Goal: Task Accomplishment & Management: Manage account settings

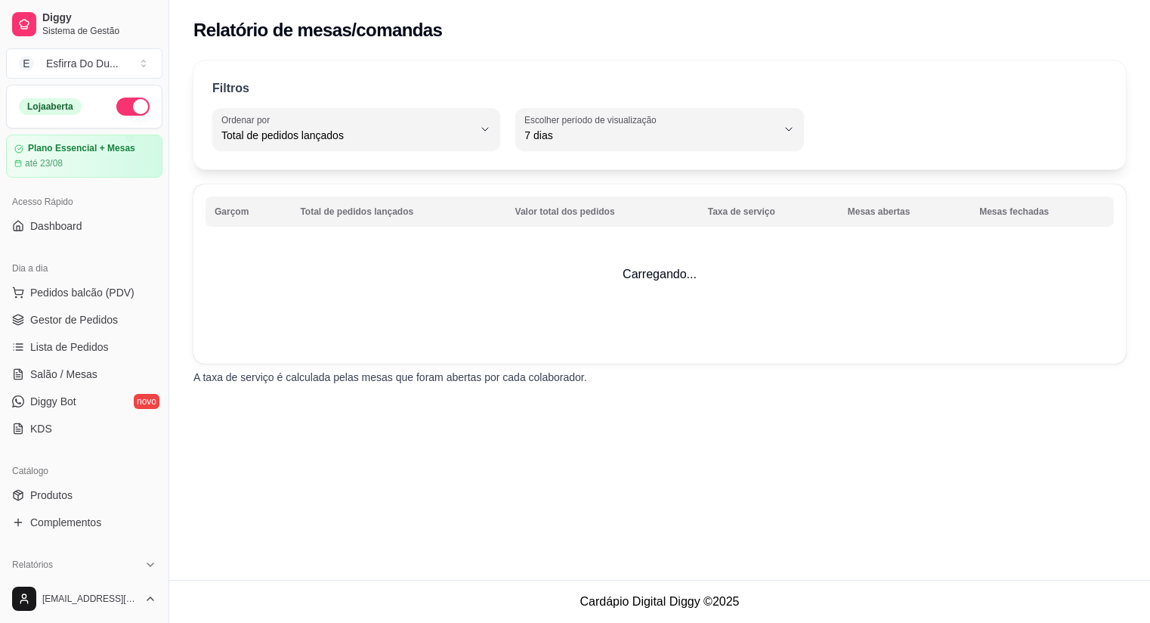
select select "TOTAL_OF_ORDERS"
select select "7"
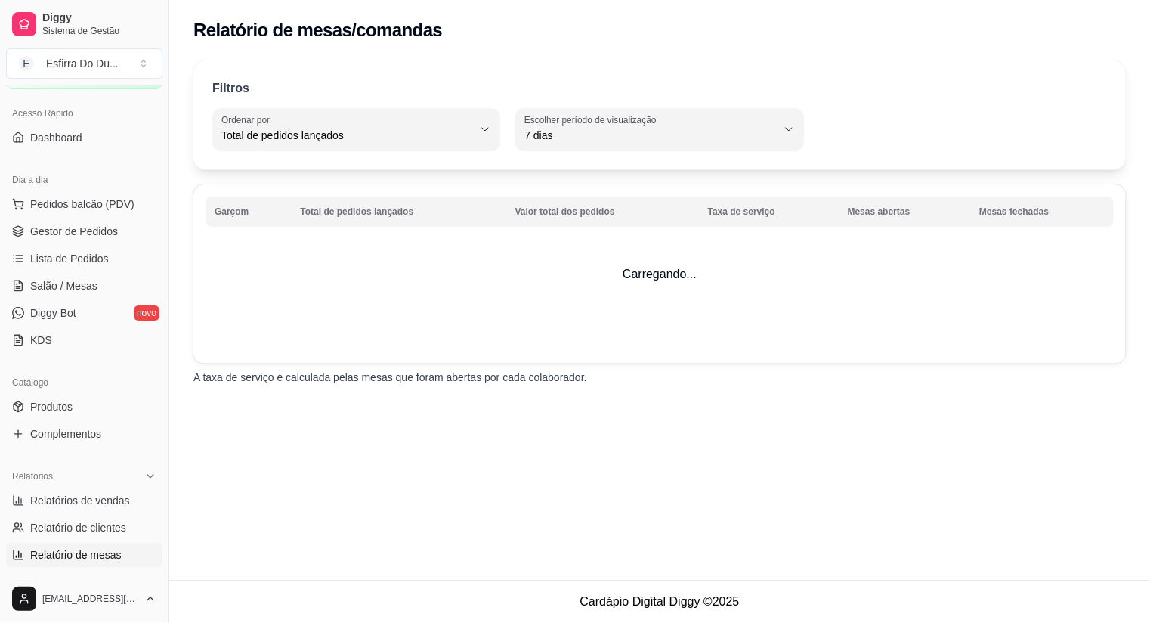
scroll to position [86, 0]
click at [94, 258] on span "Lista de Pedidos" at bounding box center [69, 260] width 79 height 15
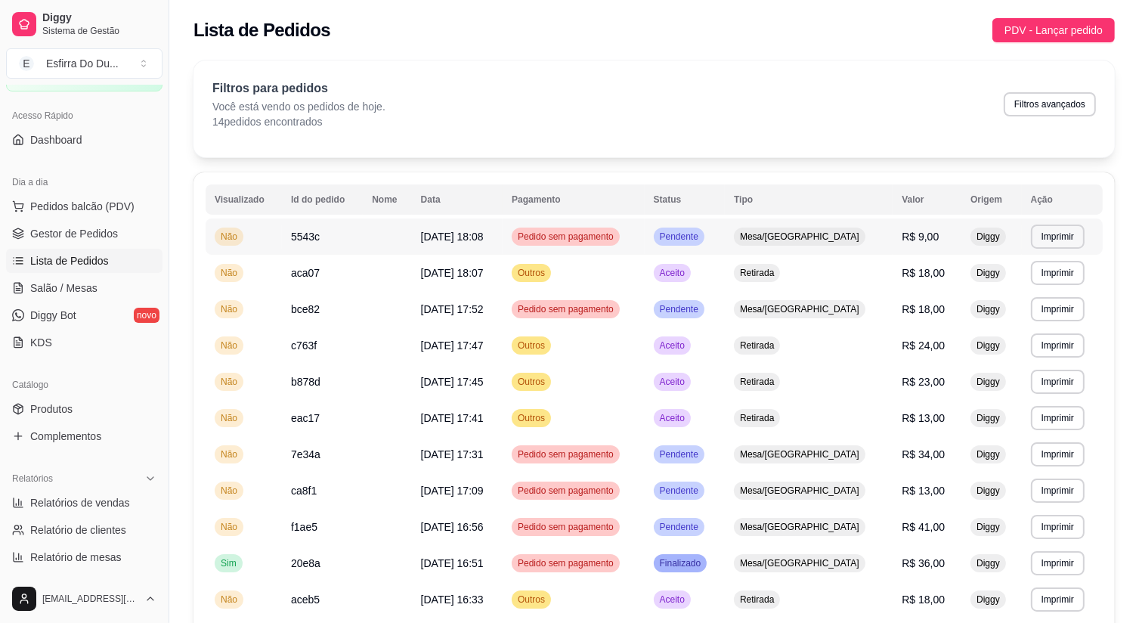
click at [701, 237] on span "Pendente" at bounding box center [679, 236] width 45 height 12
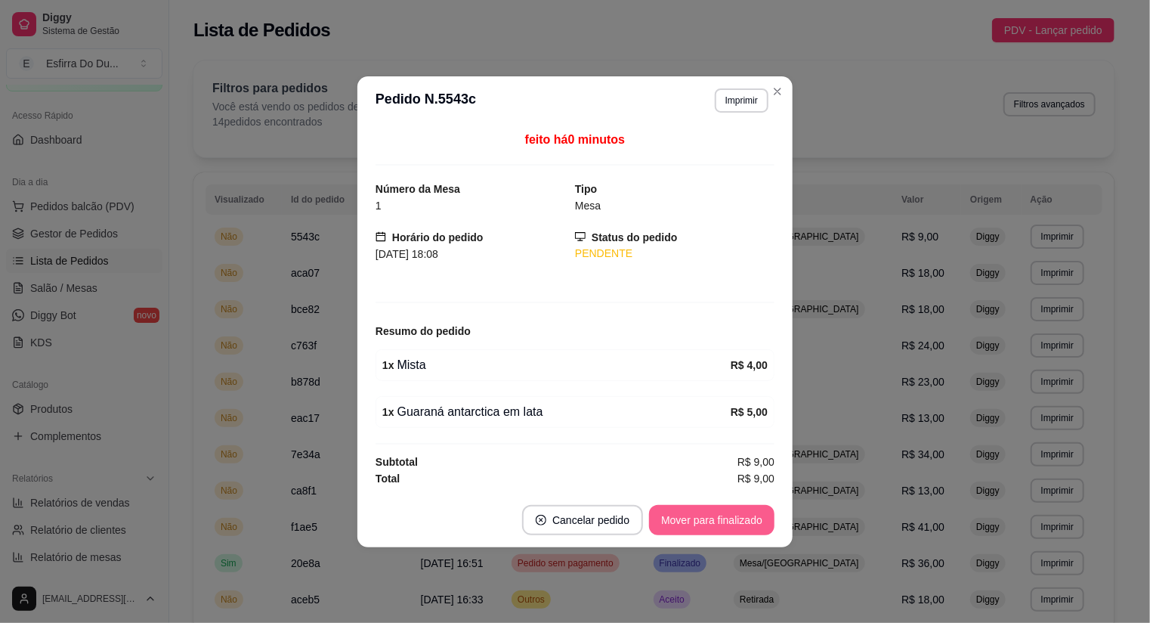
click at [688, 517] on button "Mover para finalizado" at bounding box center [711, 520] width 125 height 30
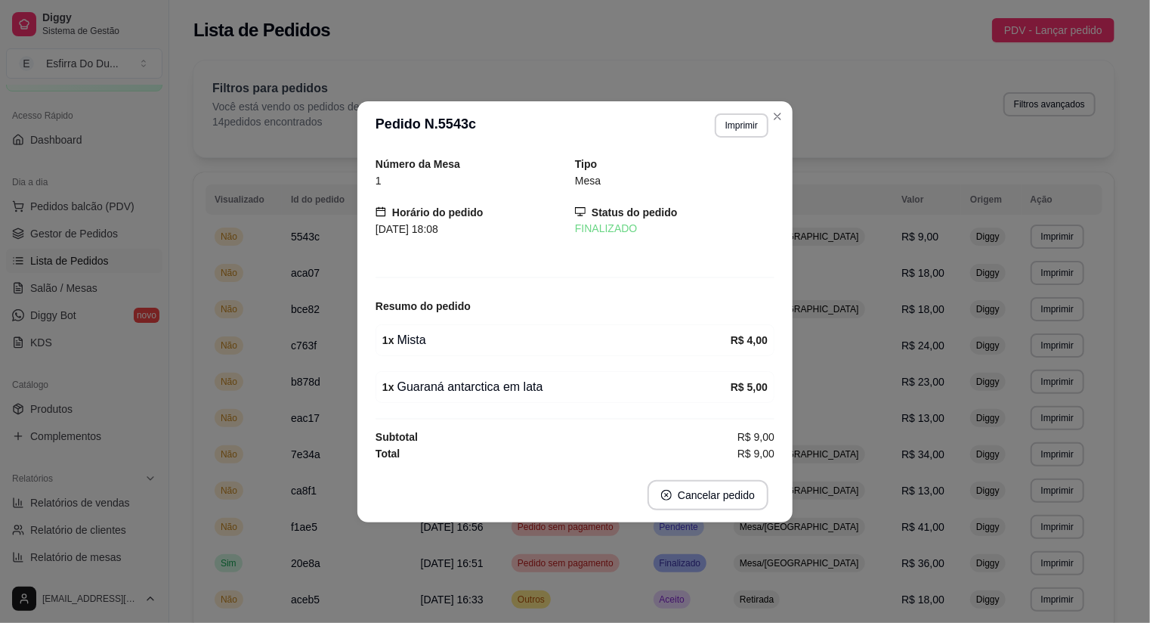
click at [683, 512] on footer "Cancelar pedido" at bounding box center [574, 495] width 435 height 54
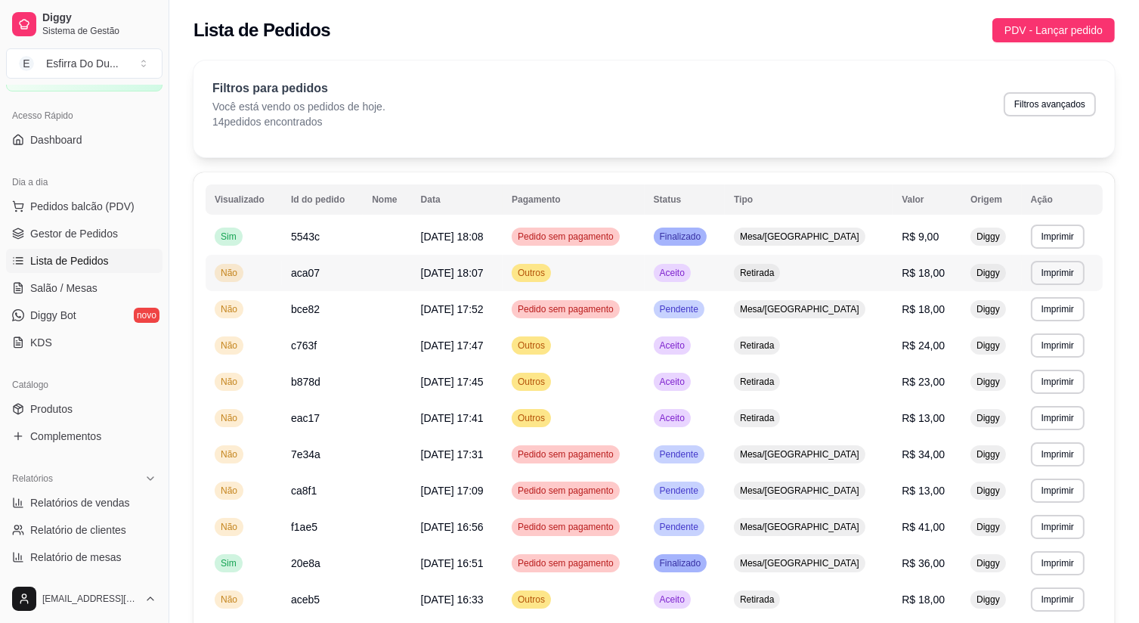
click at [725, 283] on td "Aceito" at bounding box center [684, 273] width 81 height 36
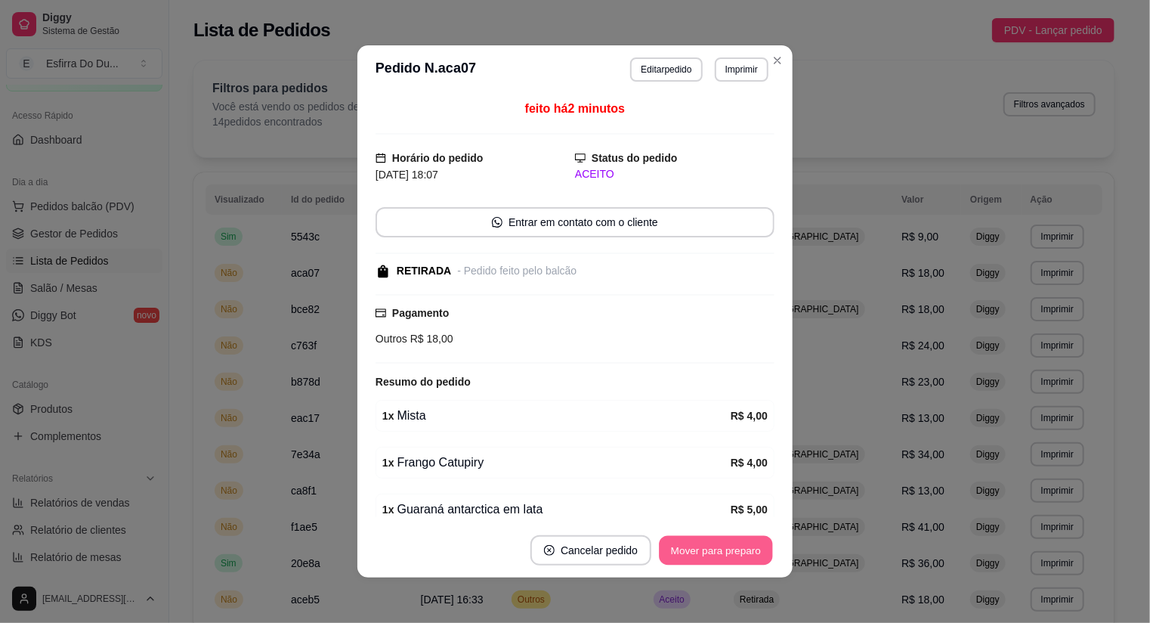
click at [704, 561] on button "Mover para preparo" at bounding box center [715, 550] width 113 height 29
click at [704, 561] on div "Mover para preparo" at bounding box center [705, 550] width 138 height 30
click at [704, 561] on button "Mover para retirada disponível" at bounding box center [690, 550] width 167 height 30
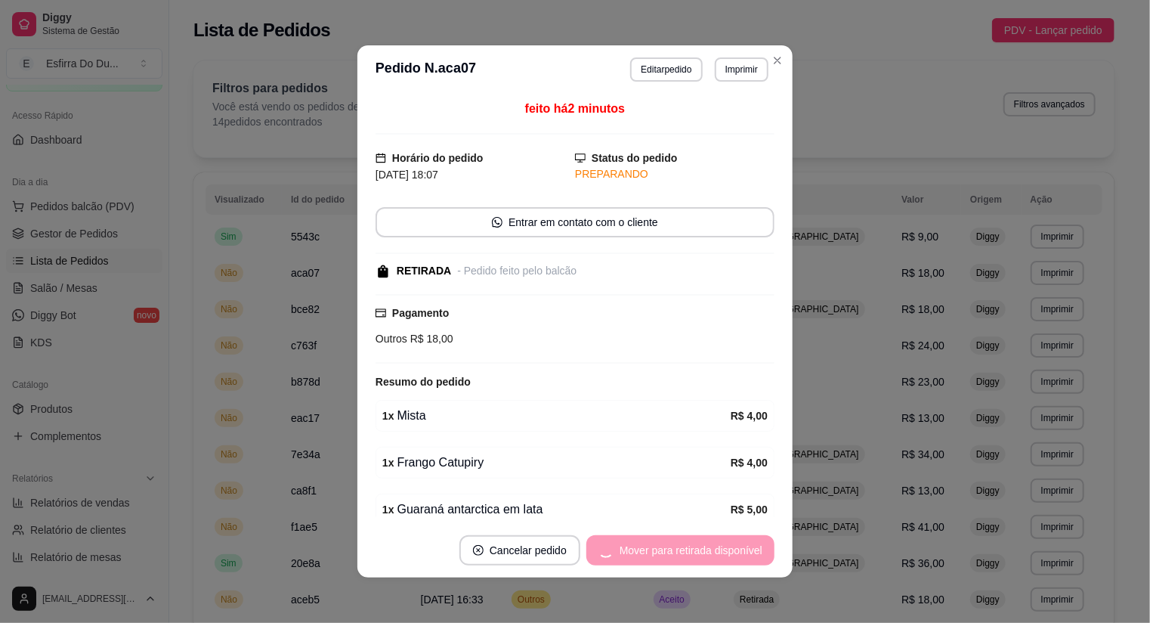
click at [704, 561] on div "Mover para retirada disponível" at bounding box center [680, 550] width 188 height 30
